Goal: Find specific page/section: Find specific page/section

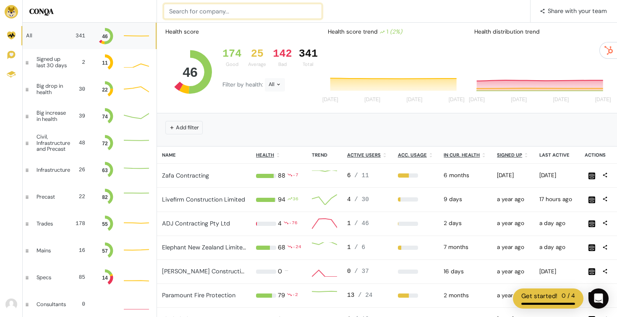
click at [223, 17] on input at bounding box center [243, 11] width 158 height 15
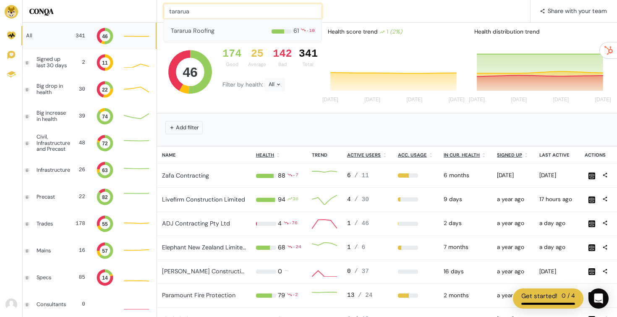
type input "tararua"
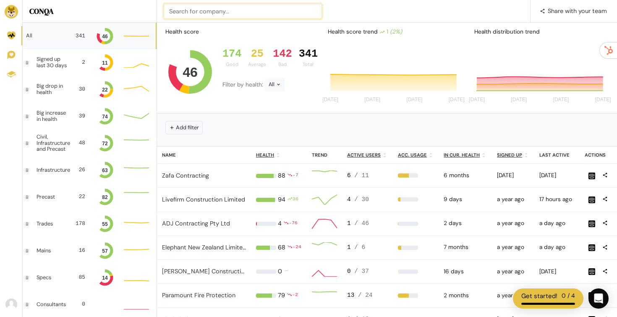
click at [198, 10] on input at bounding box center [243, 11] width 158 height 15
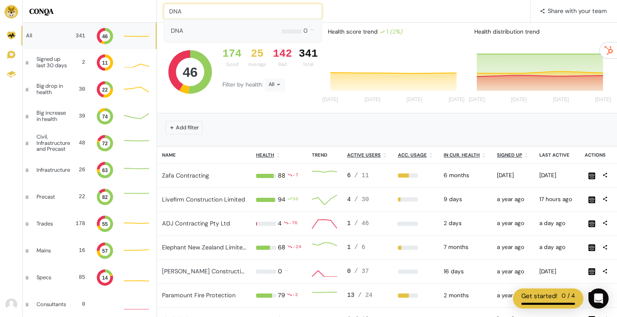
type input "DNA"
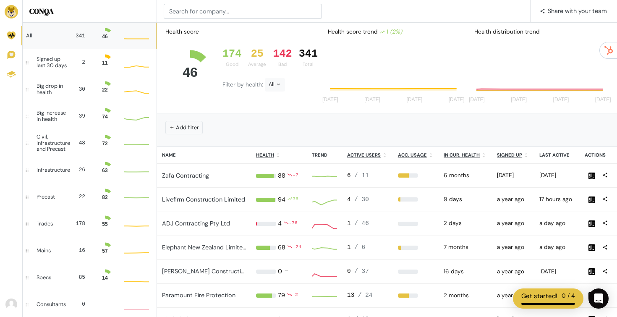
scroll to position [23, 25]
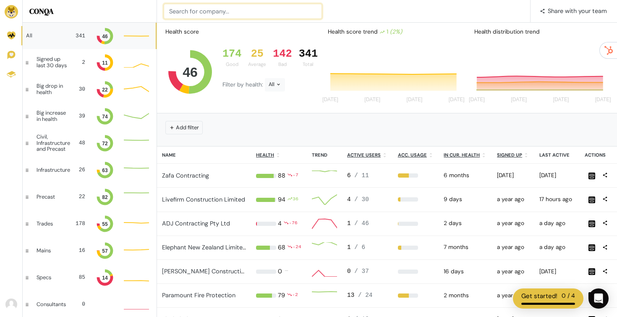
click at [191, 10] on input at bounding box center [243, 11] width 158 height 15
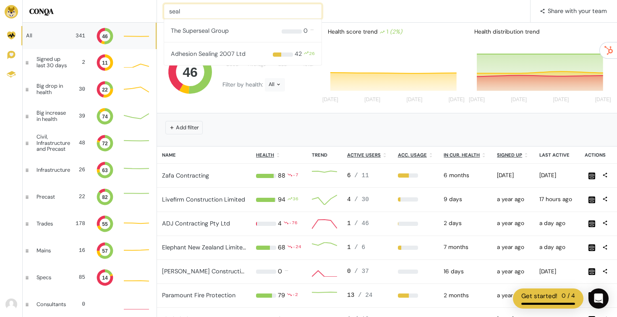
type input "seal"
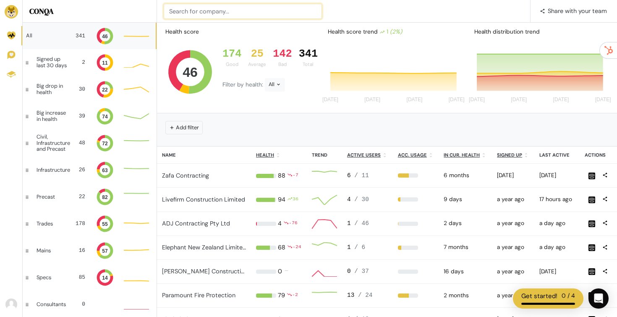
click at [197, 15] on input at bounding box center [243, 11] width 158 height 15
type input "total precast"
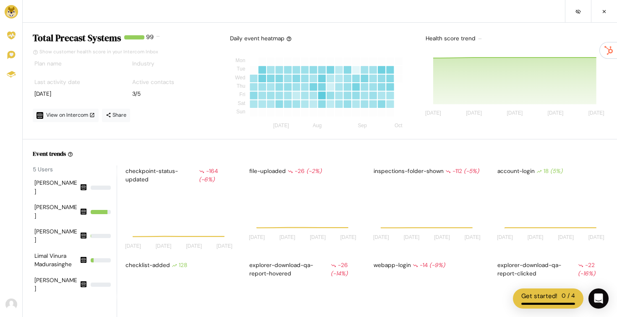
scroll to position [73, 111]
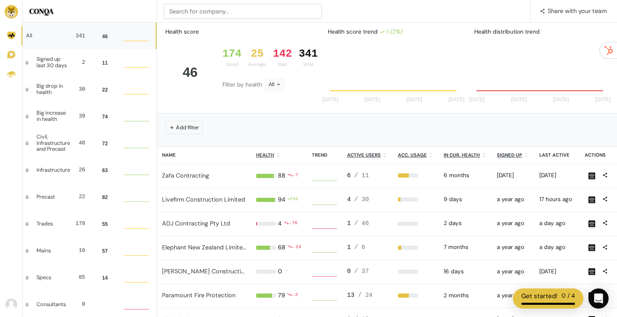
scroll to position [23, 25]
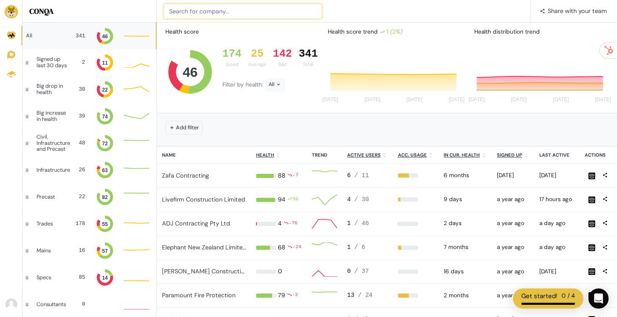
click at [216, 8] on input at bounding box center [243, 11] width 158 height 15
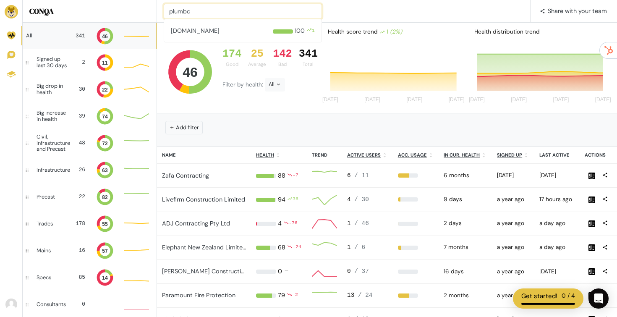
type input "plumbc"
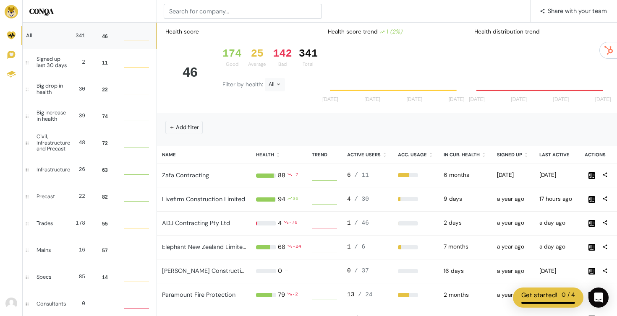
scroll to position [23, 25]
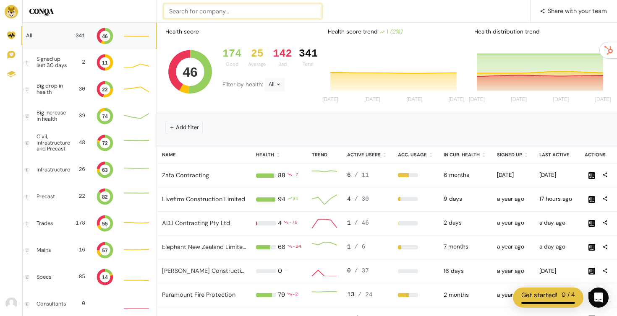
click at [237, 10] on input at bounding box center [243, 11] width 158 height 15
type input "getinge"
